Goal: Find specific page/section

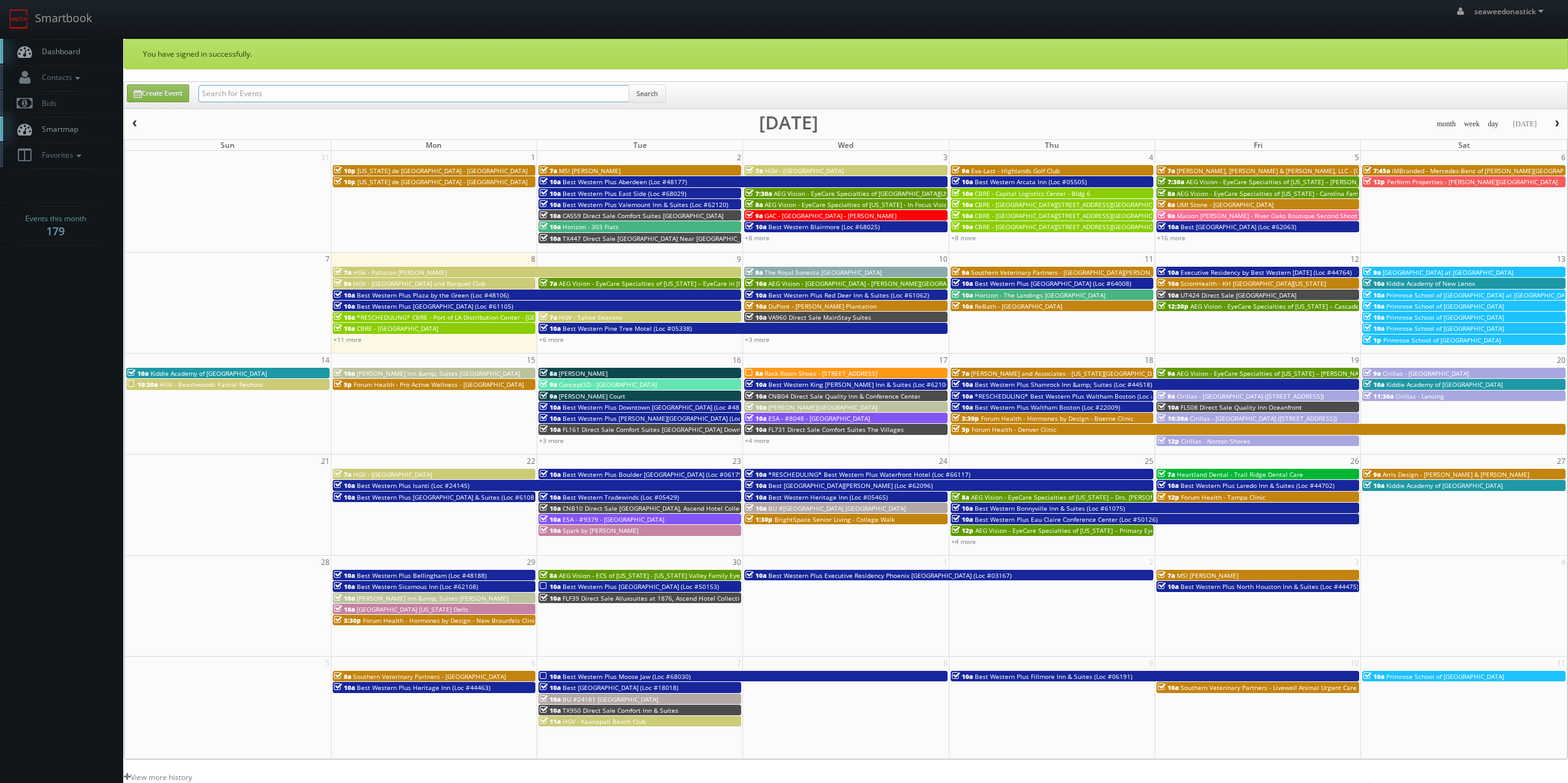
click at [304, 91] on input "text" at bounding box center [413, 93] width 431 height 17
paste input "OR337 [GEOGRAPHIC_DATA]"
type input "OR337 [GEOGRAPHIC_DATA]"
click at [648, 97] on button "Search" at bounding box center [647, 93] width 37 height 19
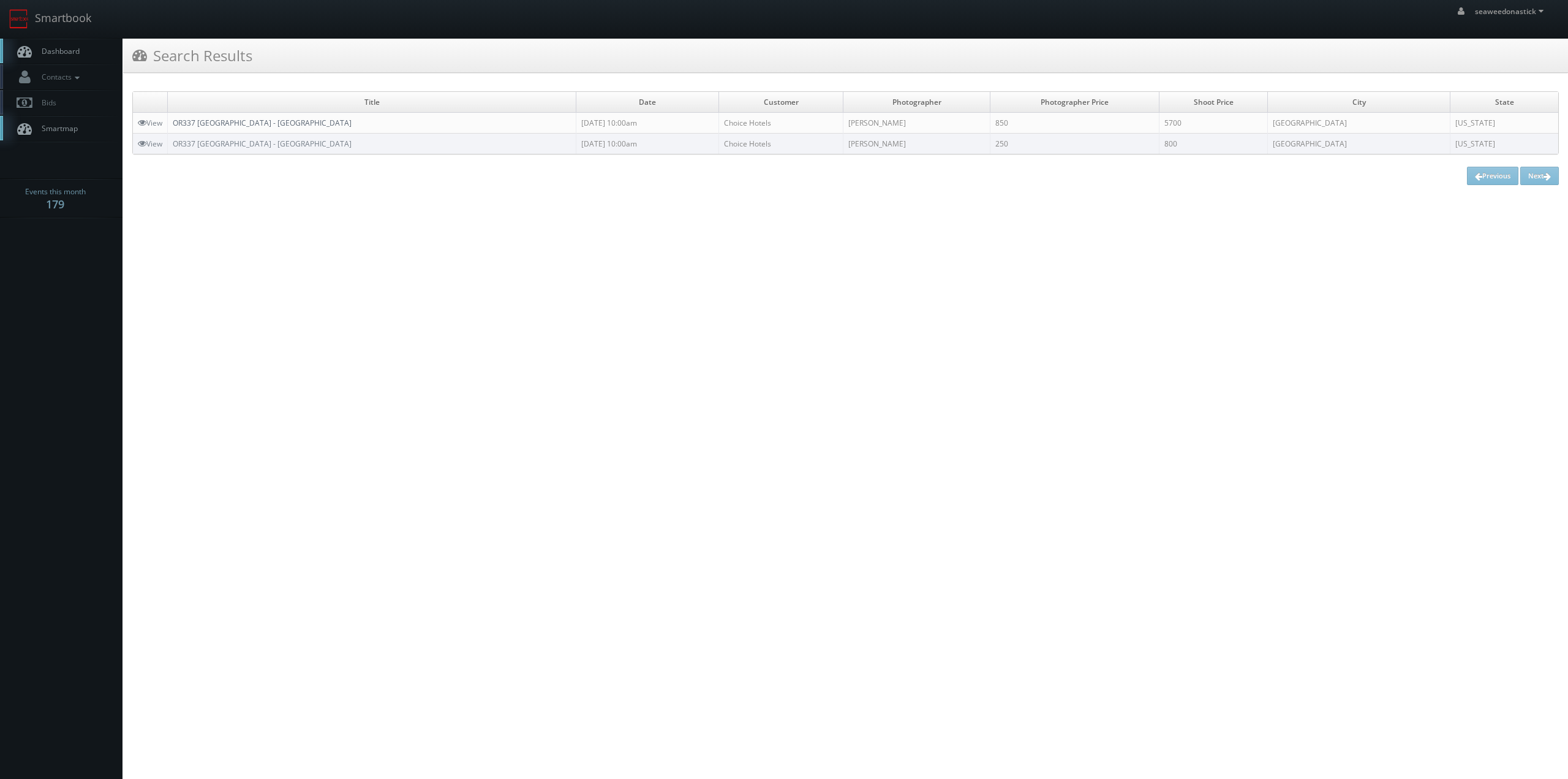
click at [224, 123] on link "OR337 Cambria Hotel Portland - Pearl District" at bounding box center [262, 123] width 179 height 11
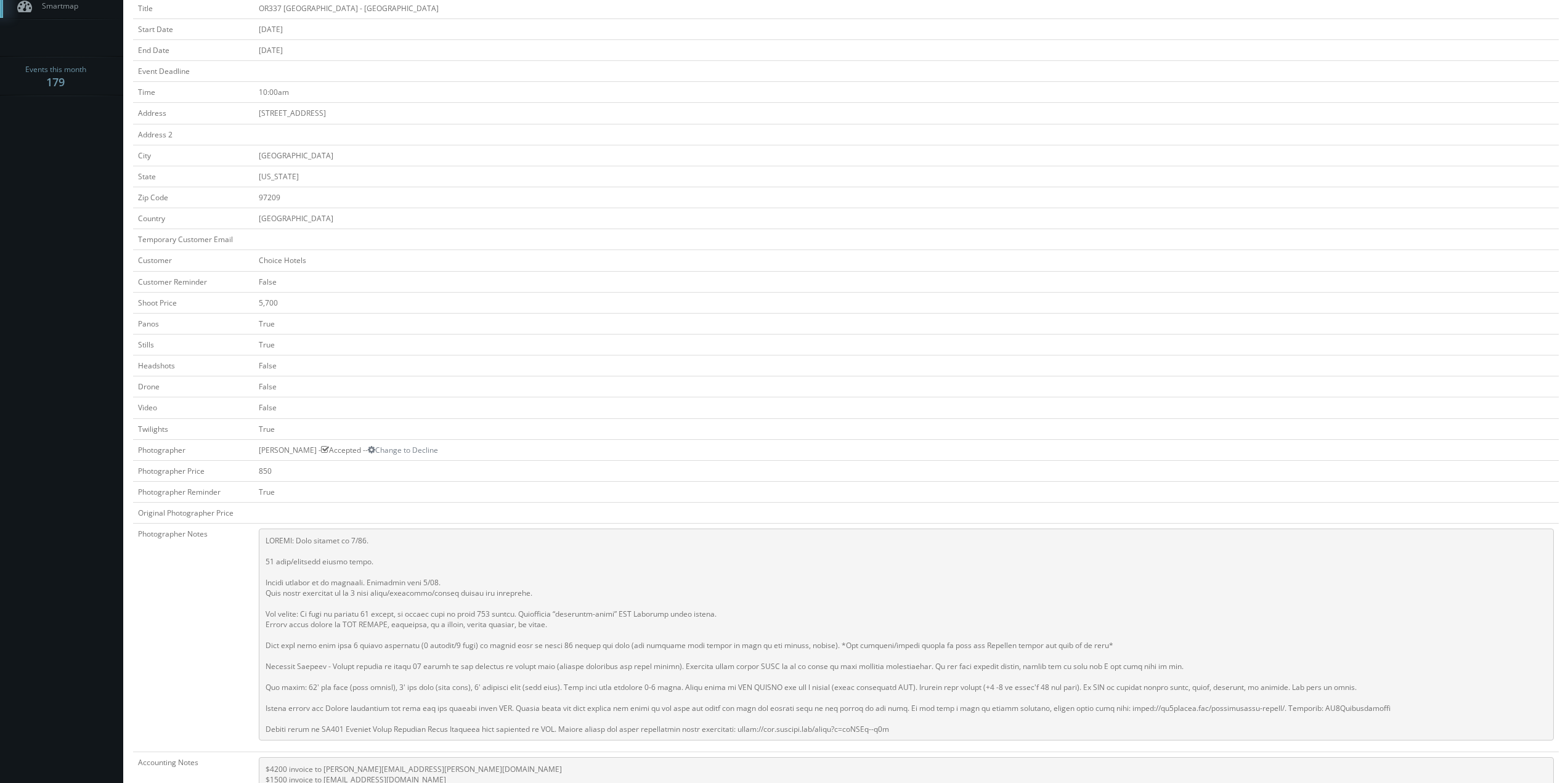
scroll to position [185, 0]
